Goal: Transaction & Acquisition: Purchase product/service

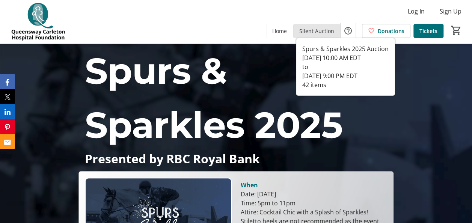
click at [320, 29] on span "Silent Auction" at bounding box center [316, 31] width 35 height 8
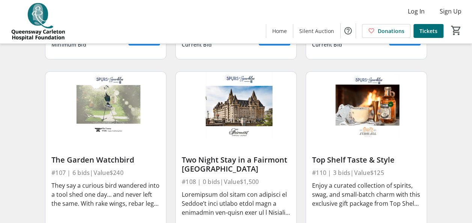
scroll to position [494, 0]
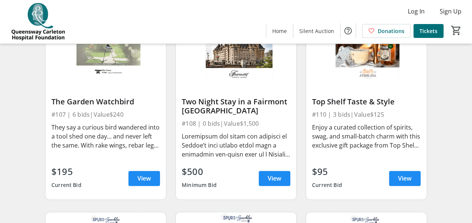
drag, startPoint x: 181, startPoint y: 106, endPoint x: 287, endPoint y: 116, distance: 105.7
click at [287, 115] on div "Two Night Stay in a Fairmont [GEOGRAPHIC_DATA]" at bounding box center [236, 106] width 109 height 18
copy div "Two Night Stay in a Fairmont [GEOGRAPHIC_DATA]"
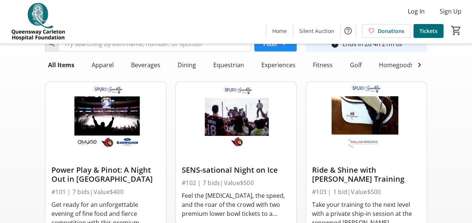
scroll to position [0, 0]
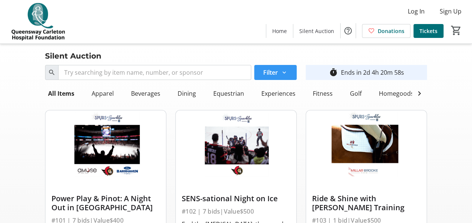
click at [282, 76] on span at bounding box center [275, 72] width 42 height 18
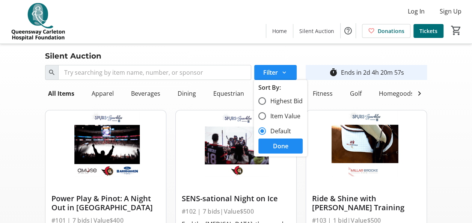
click at [277, 101] on label "Highest Bid" at bounding box center [284, 101] width 37 height 9
click at [266, 101] on input "Highest Bid" at bounding box center [262, 101] width 8 height 8
radio input "true"
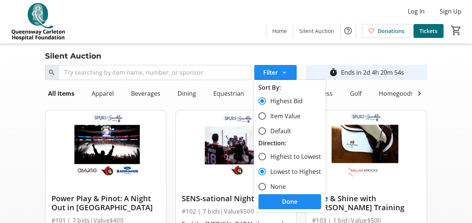
drag, startPoint x: 282, startPoint y: 199, endPoint x: 272, endPoint y: 158, distance: 42.9
click at [272, 156] on div "Sort By: Highest Bid Item Value Default Direction: Highest to Lowest Lowest to …" at bounding box center [290, 146] width 72 height 132
click at [273, 156] on label "Highest to Lowest" at bounding box center [293, 156] width 55 height 9
click at [266, 156] on input "Highest to Lowest" at bounding box center [262, 157] width 8 height 8
radio input "true"
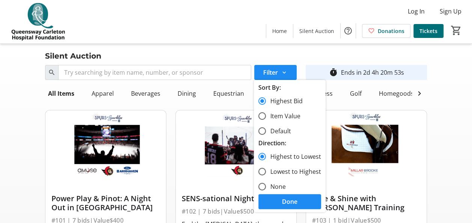
click at [284, 196] on span at bounding box center [289, 202] width 63 height 18
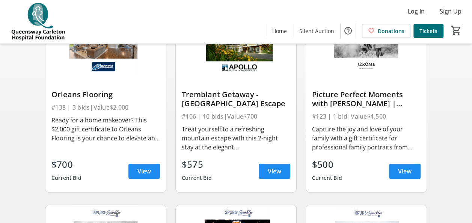
scroll to position [118, 0]
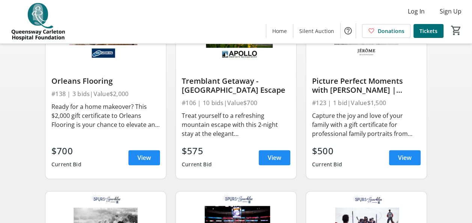
drag, startPoint x: 52, startPoint y: 86, endPoint x: 115, endPoint y: 86, distance: 63.5
click at [115, 86] on div "Orleans Flooring" at bounding box center [105, 81] width 109 height 9
copy div "Orleans Flooring"
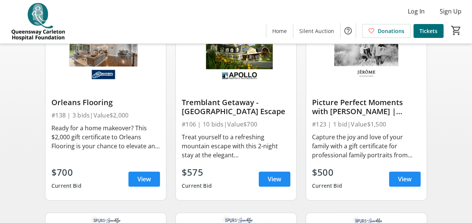
scroll to position [97, 0]
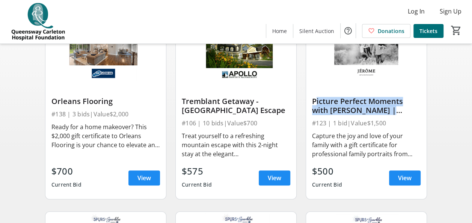
drag, startPoint x: 314, startPoint y: 105, endPoint x: 402, endPoint y: 115, distance: 88.8
click at [402, 115] on div "Picture Perfect Moments with [PERSON_NAME] | FAMILY PORTRAIT SESSION" at bounding box center [366, 106] width 109 height 18
copy div "Picture Perfect Moments with [PERSON_NAME] Art | FAMILY"
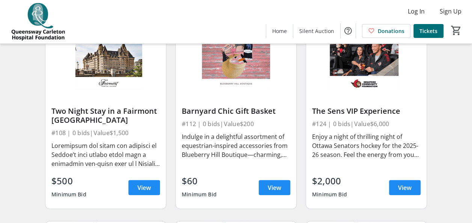
scroll to position [2277, 0]
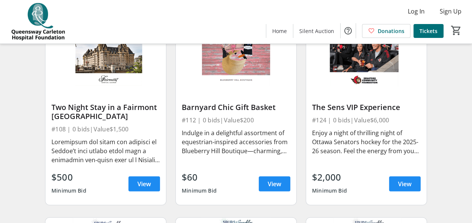
drag, startPoint x: 313, startPoint y: 112, endPoint x: 405, endPoint y: 113, distance: 92.4
click at [405, 112] on div "The Sens VIP Experience" at bounding box center [366, 107] width 109 height 9
copy div "The Sens VIP Experience"
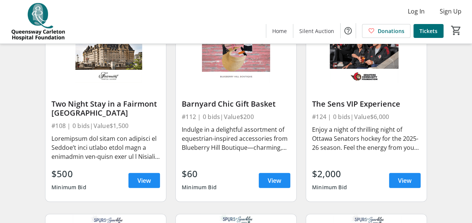
scroll to position [2255, 0]
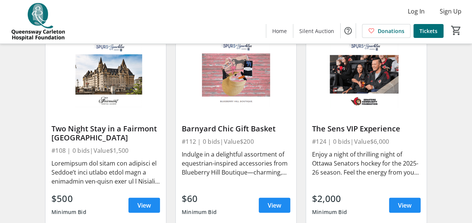
click at [403, 208] on span "View" at bounding box center [405, 205] width 14 height 9
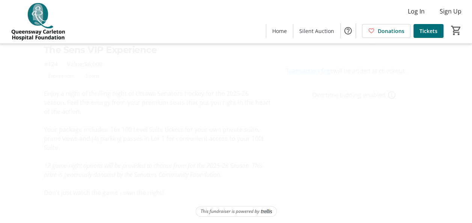
scroll to position [166, 0]
drag, startPoint x: 110, startPoint y: 128, endPoint x: 182, endPoint y: 130, distance: 71.8
click at [182, 130] on p "Your package includes: 16x 100 Level Suite tickets for your own private suite, …" at bounding box center [157, 137] width 227 height 27
copy p "16x 100 Level Suite tickets"
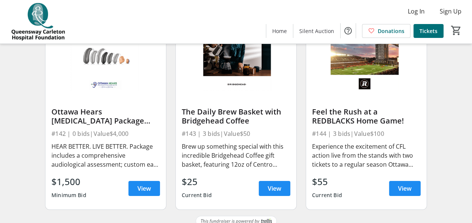
scroll to position [2683, 0]
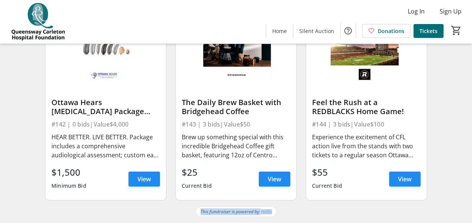
drag, startPoint x: 471, startPoint y: 201, endPoint x: 473, endPoint y: 215, distance: 13.6
drag, startPoint x: 473, startPoint y: 215, endPoint x: 443, endPoint y: 214, distance: 29.7
click at [443, 214] on div "This fundraiser is powered by" at bounding box center [236, 215] width 472 height 17
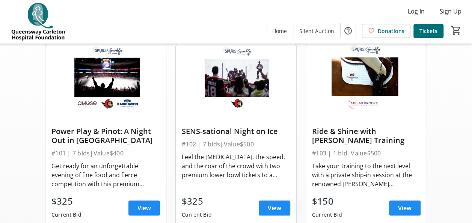
scroll to position [0, 0]
